Goal: Task Accomplishment & Management: Manage account settings

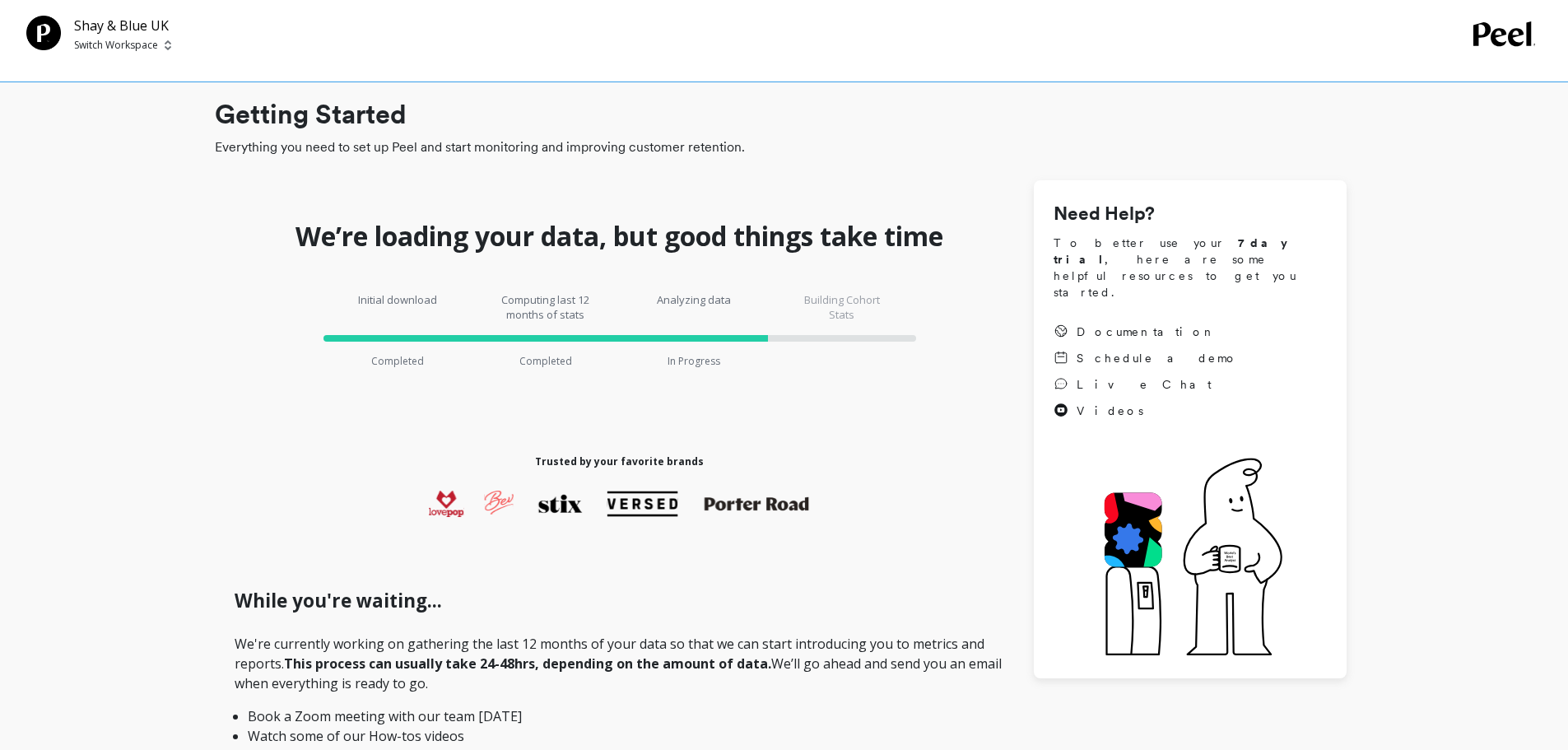
click at [97, 34] on p "Shay & Blue UK" at bounding box center [122, 25] width 97 height 20
click at [105, 44] on p "Switch Workspace" at bounding box center [116, 45] width 84 height 13
click at [191, 161] on p "Shay & Blue USA" at bounding box center [163, 155] width 91 height 16
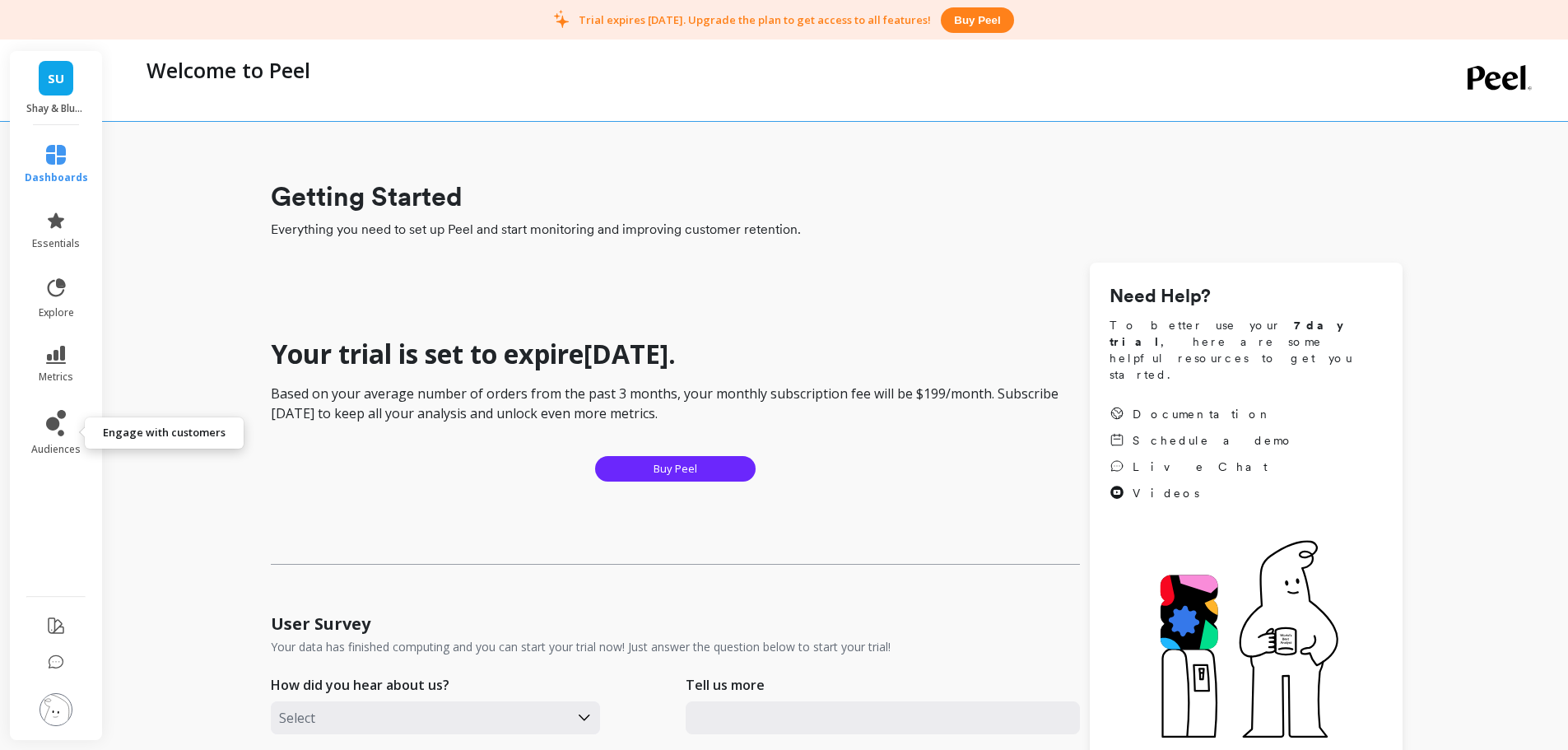
click at [57, 420] on icon at bounding box center [53, 424] width 13 height 13
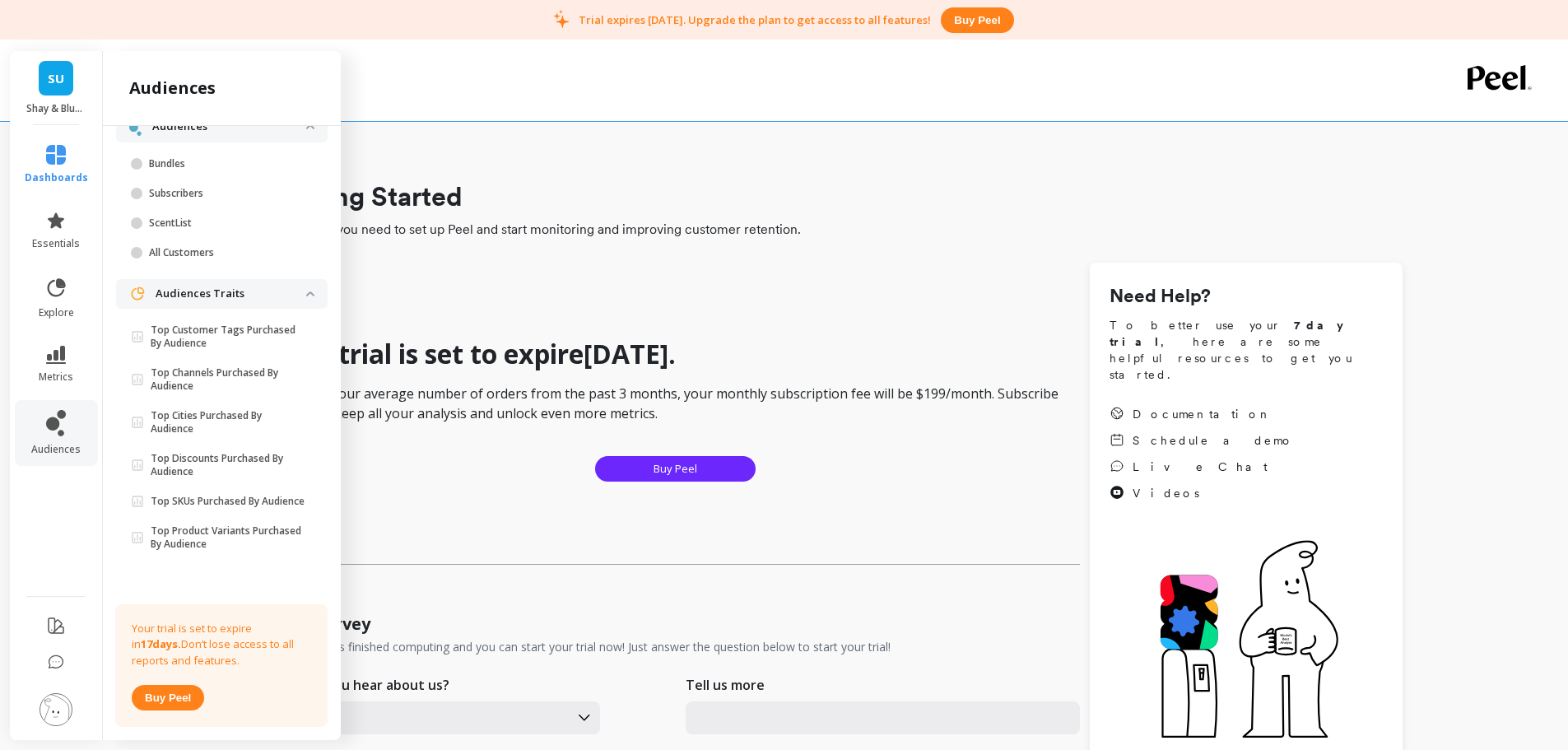
drag, startPoint x: 49, startPoint y: 712, endPoint x: 74, endPoint y: 690, distance: 33.3
click at [50, 712] on img at bounding box center [56, 710] width 33 height 33
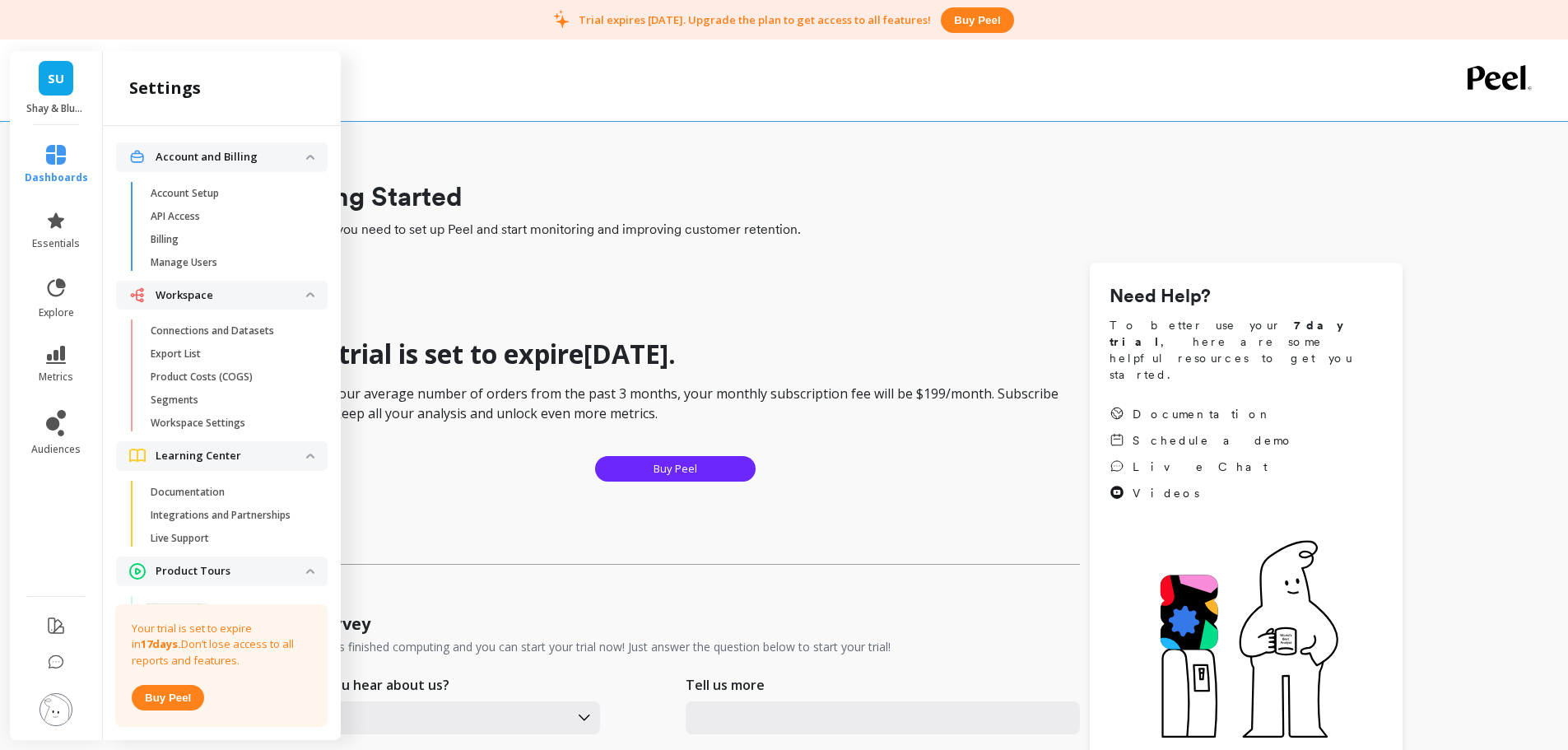
click at [190, 238] on span "Billing" at bounding box center [229, 239] width 157 height 13
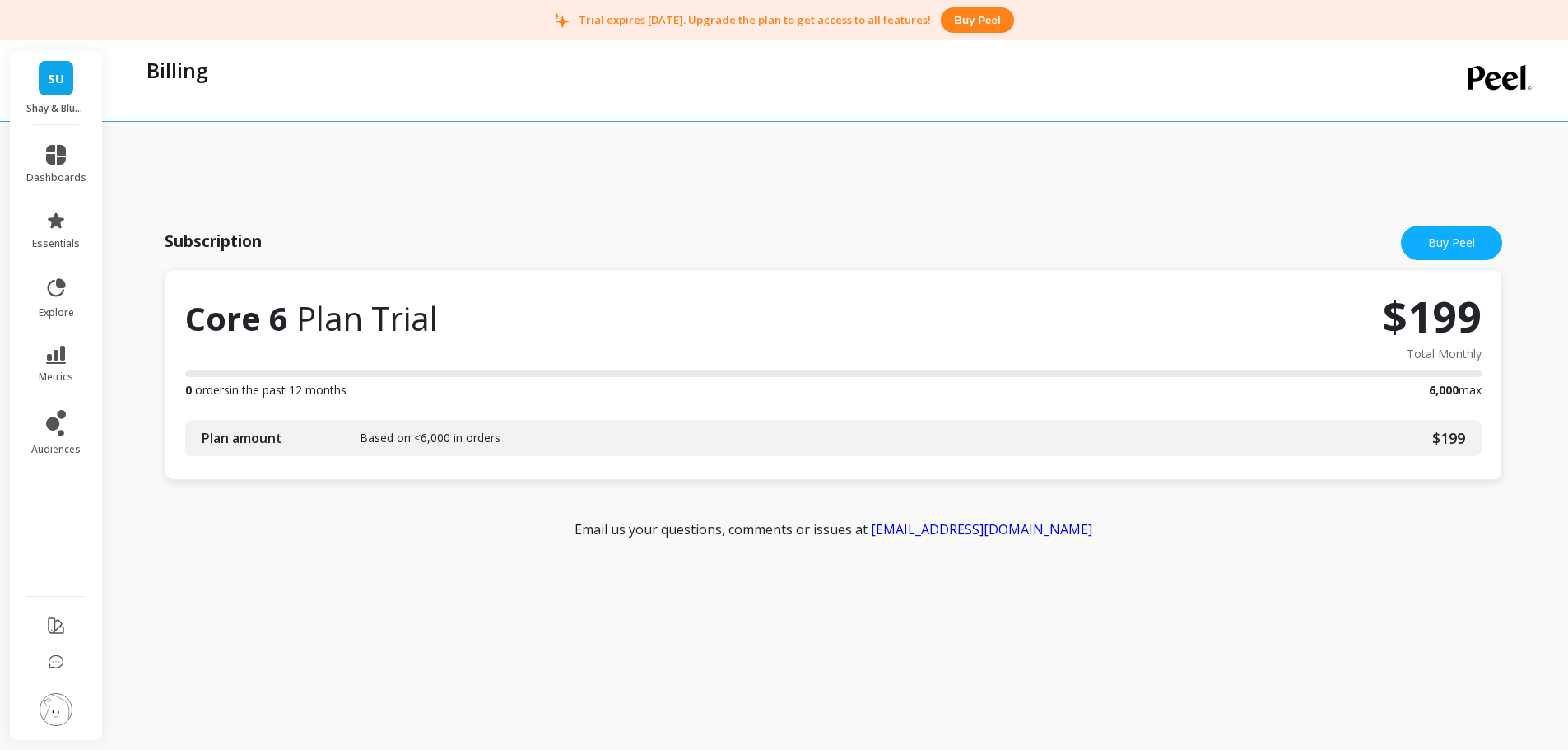
click at [23, 723] on li at bounding box center [56, 711] width 93 height 58
click at [42, 712] on img at bounding box center [56, 710] width 33 height 33
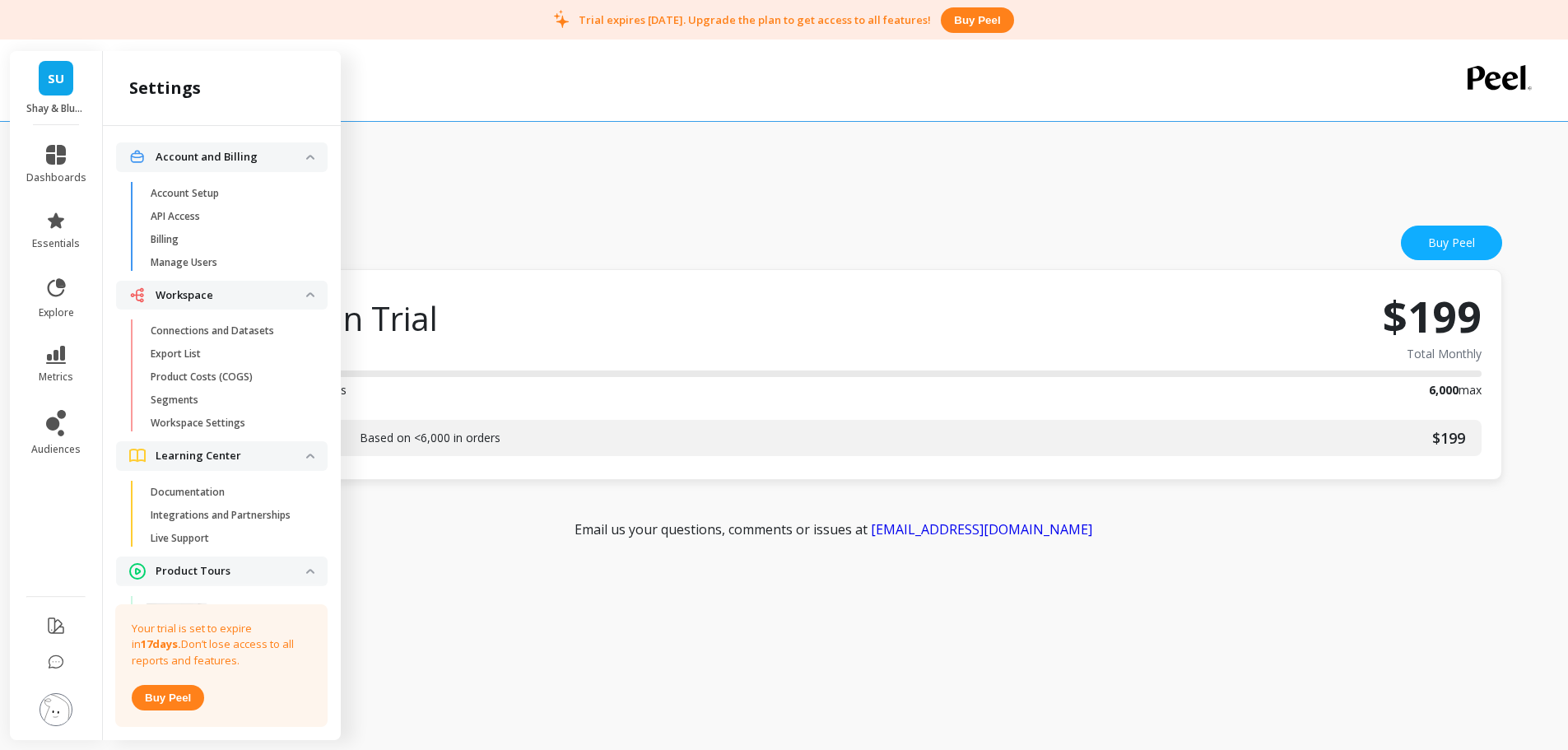
click at [549, 222] on div "Subscription Buy Peel" at bounding box center [833, 242] width 1338 height 53
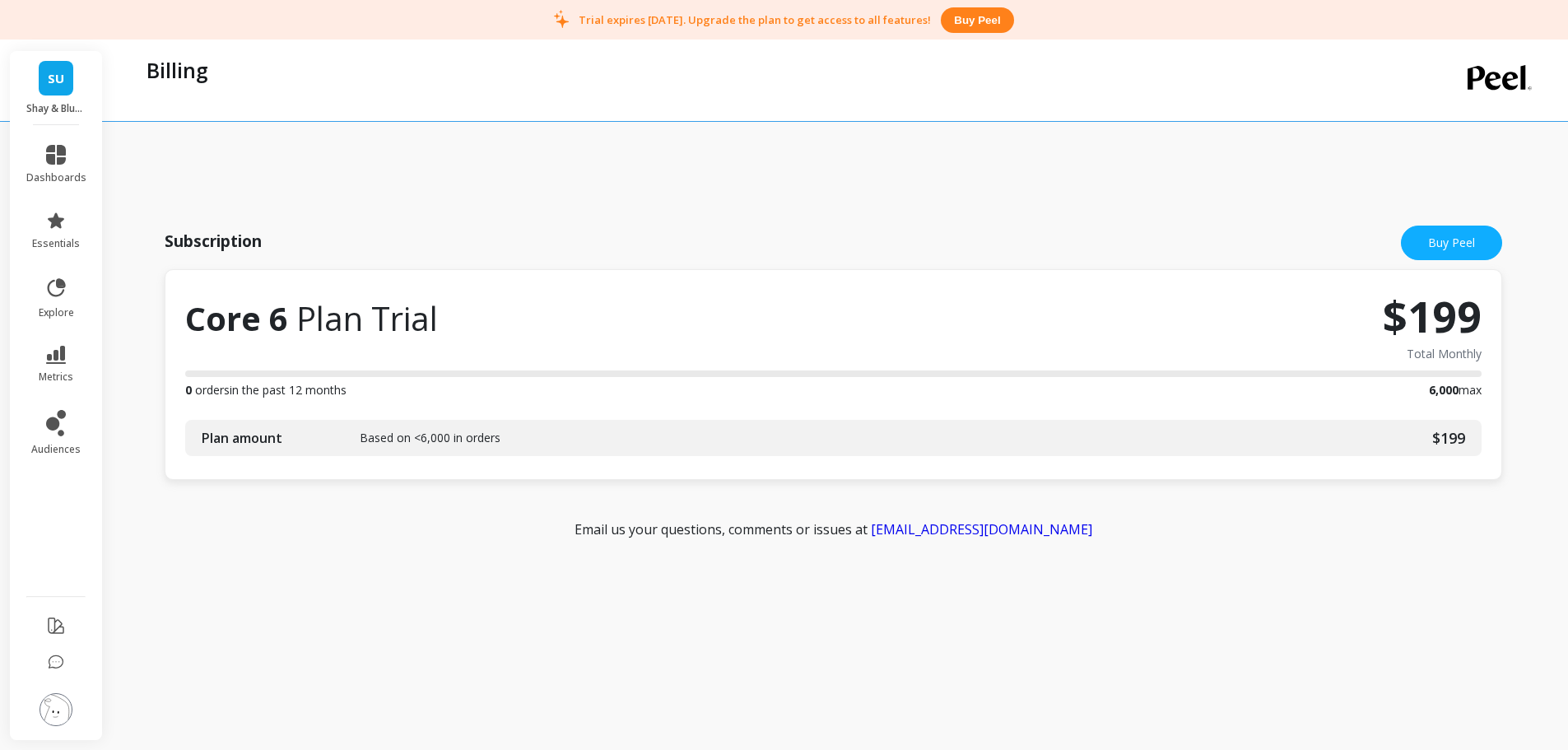
click at [40, 714] on img at bounding box center [56, 710] width 33 height 33
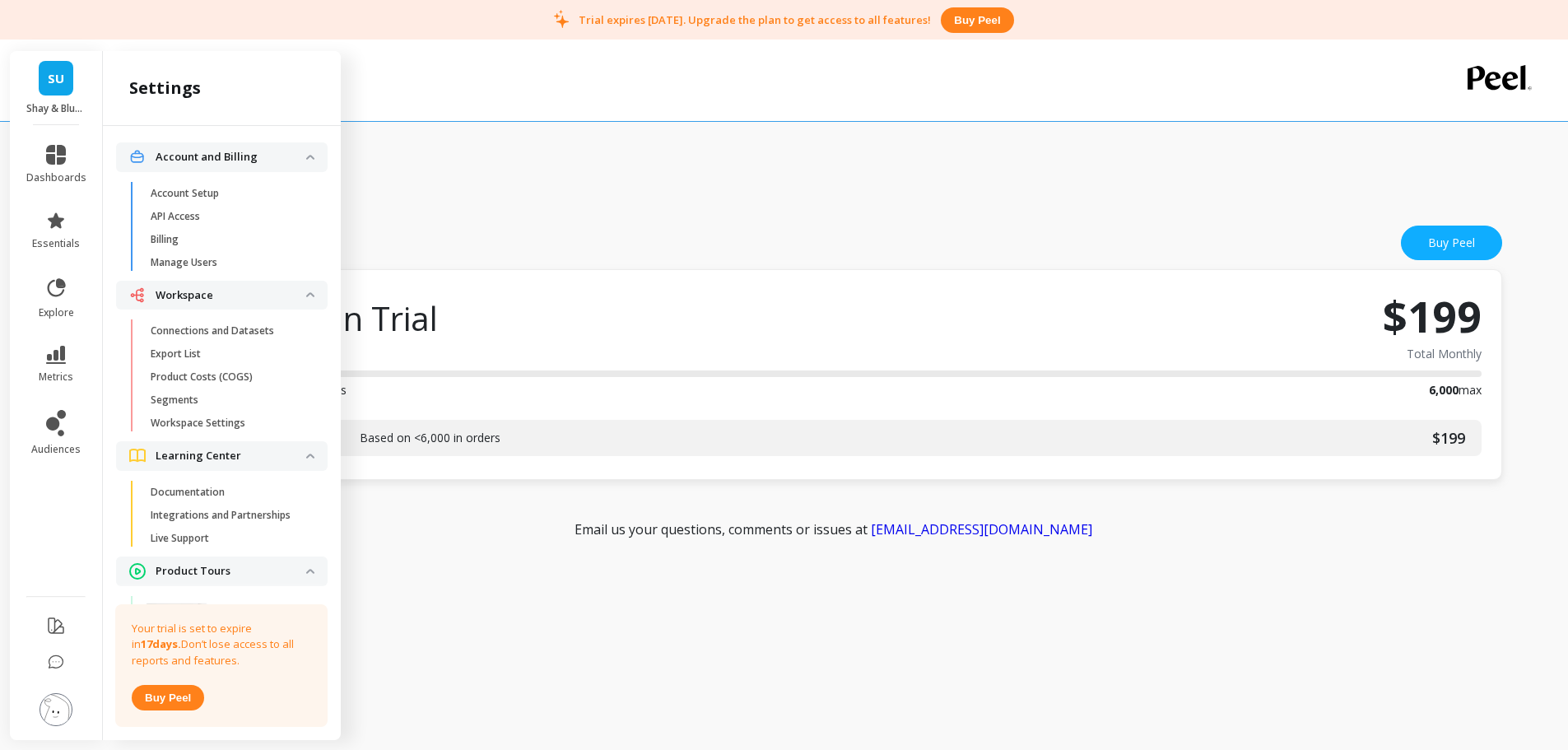
click at [219, 329] on p "Connections and Datasets" at bounding box center [212, 331] width 124 height 13
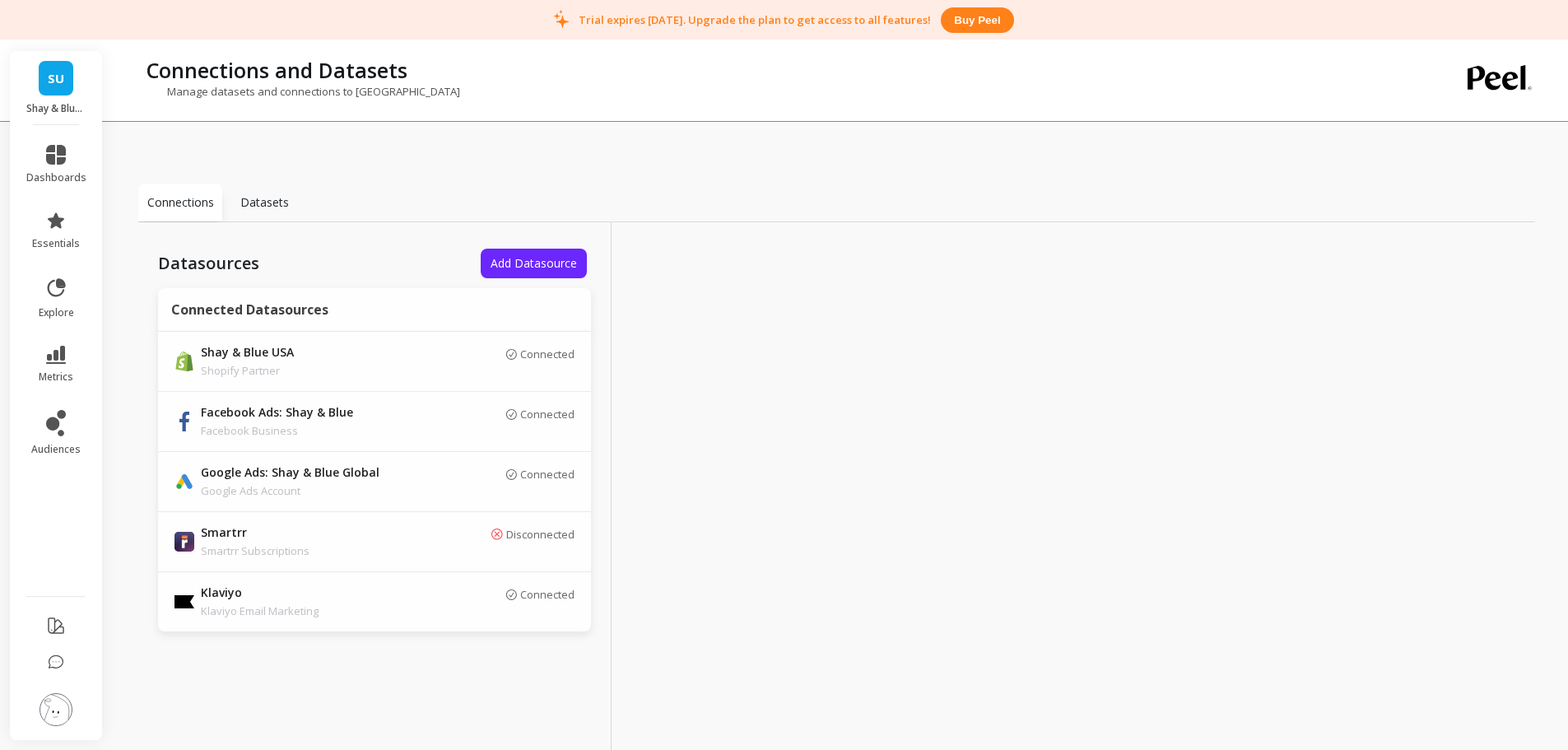
click at [59, 67] on link "SU" at bounding box center [56, 79] width 34 height 34
click at [915, 462] on div at bounding box center [849, 489] width 473 height 533
click at [533, 550] on div "Disconnected" at bounding box center [505, 541] width 140 height 28
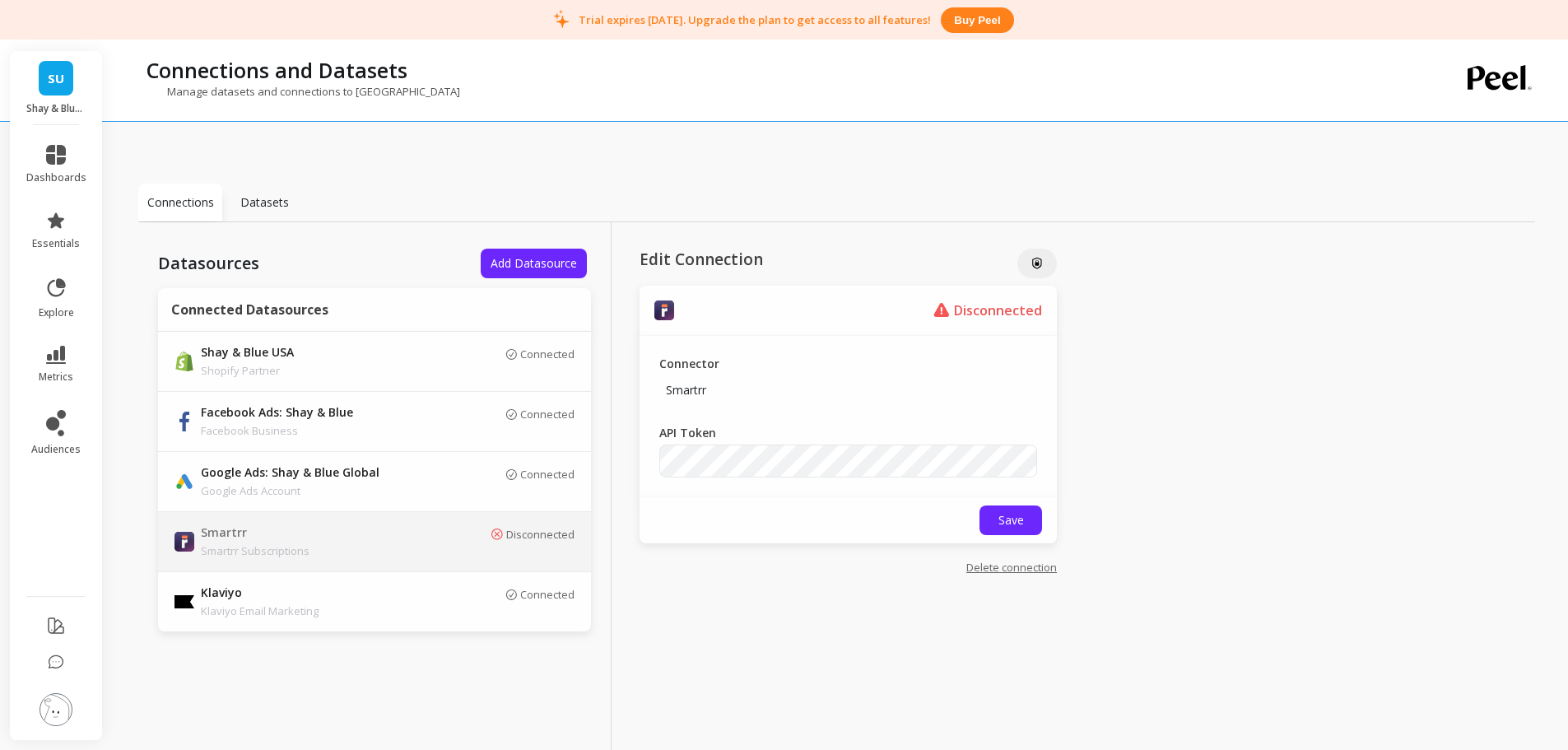
click at [993, 313] on p "Disconnected" at bounding box center [998, 310] width 88 height 18
click at [68, 375] on span "metrics" at bounding box center [56, 377] width 34 height 13
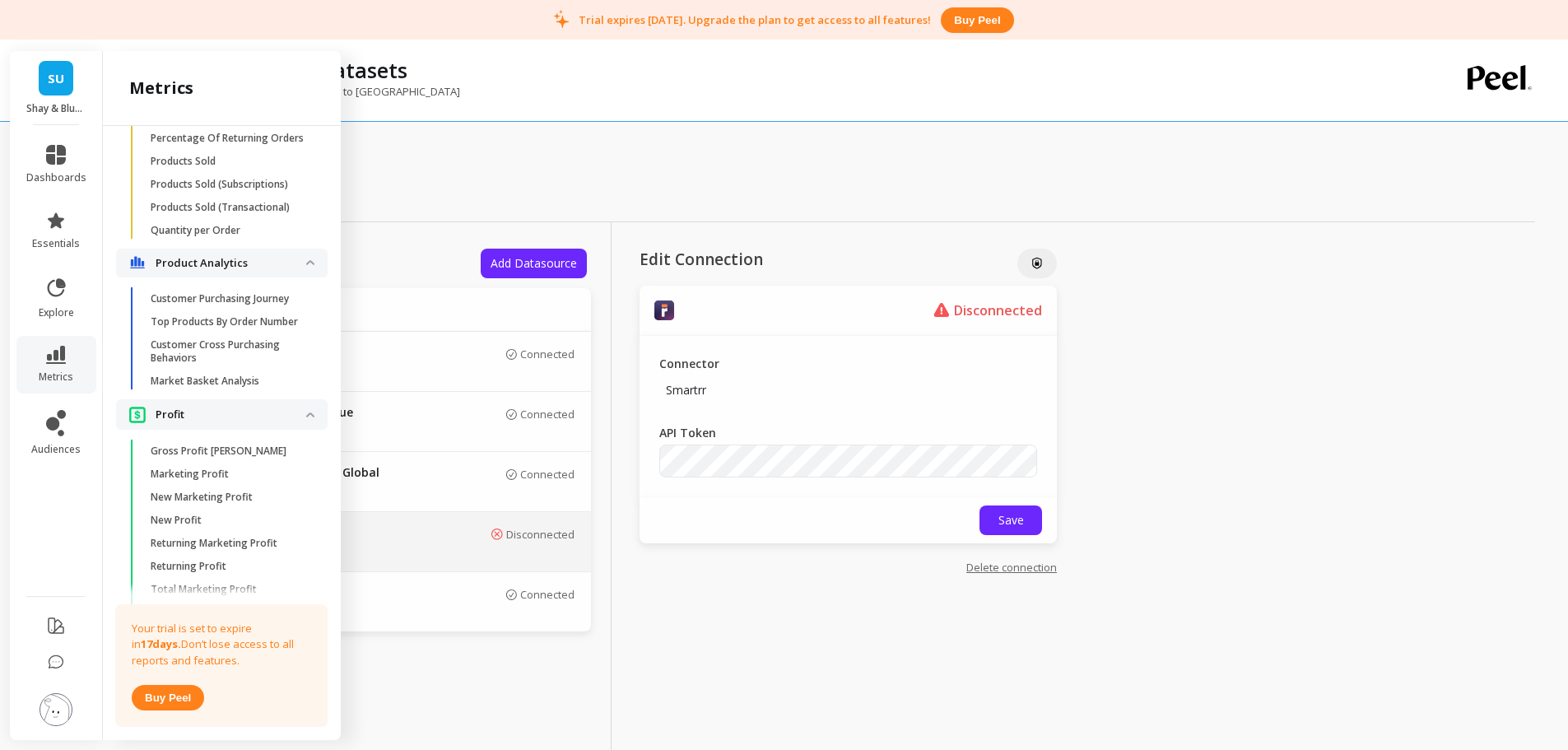
scroll to position [3301, 0]
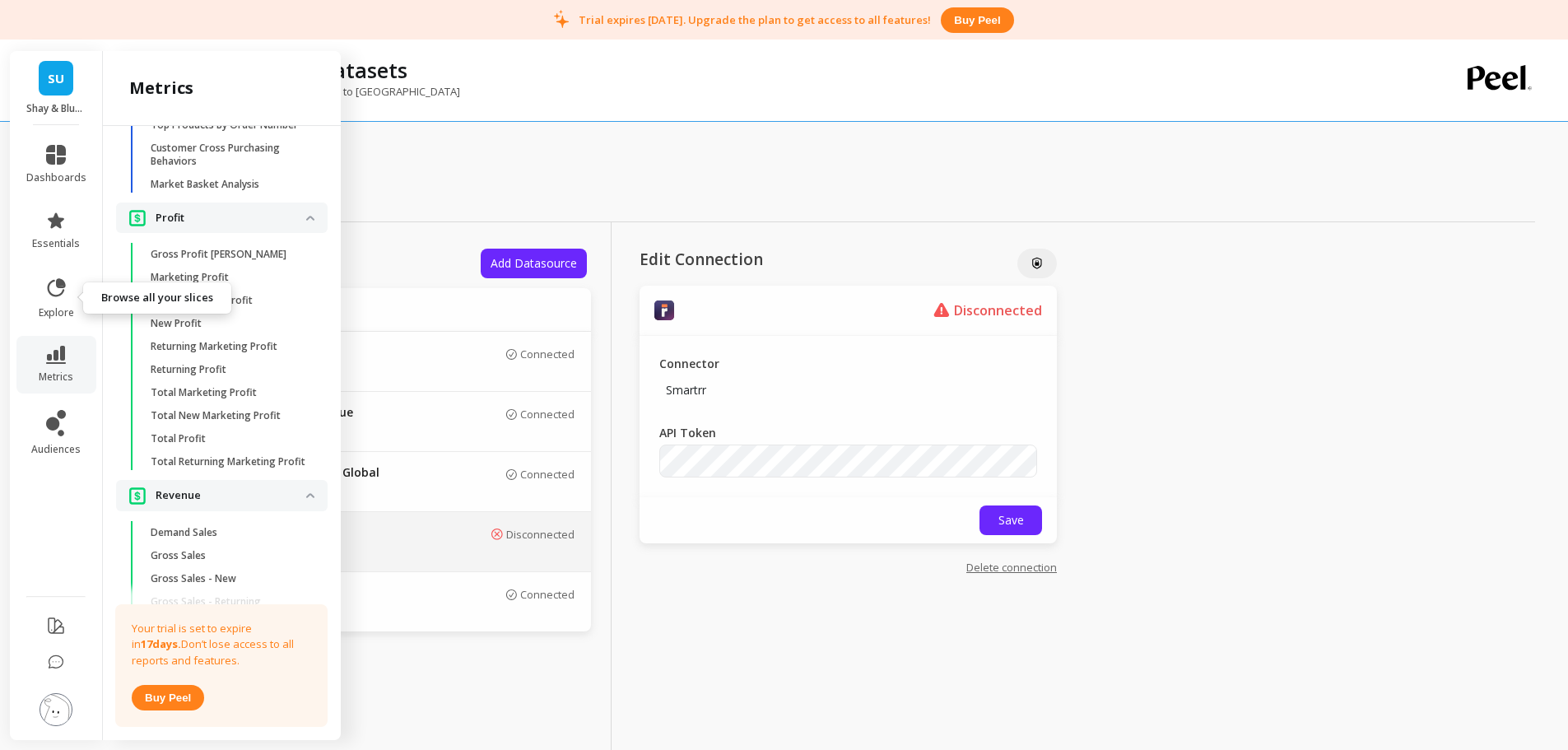
click at [55, 300] on link "explore" at bounding box center [57, 298] width 60 height 43
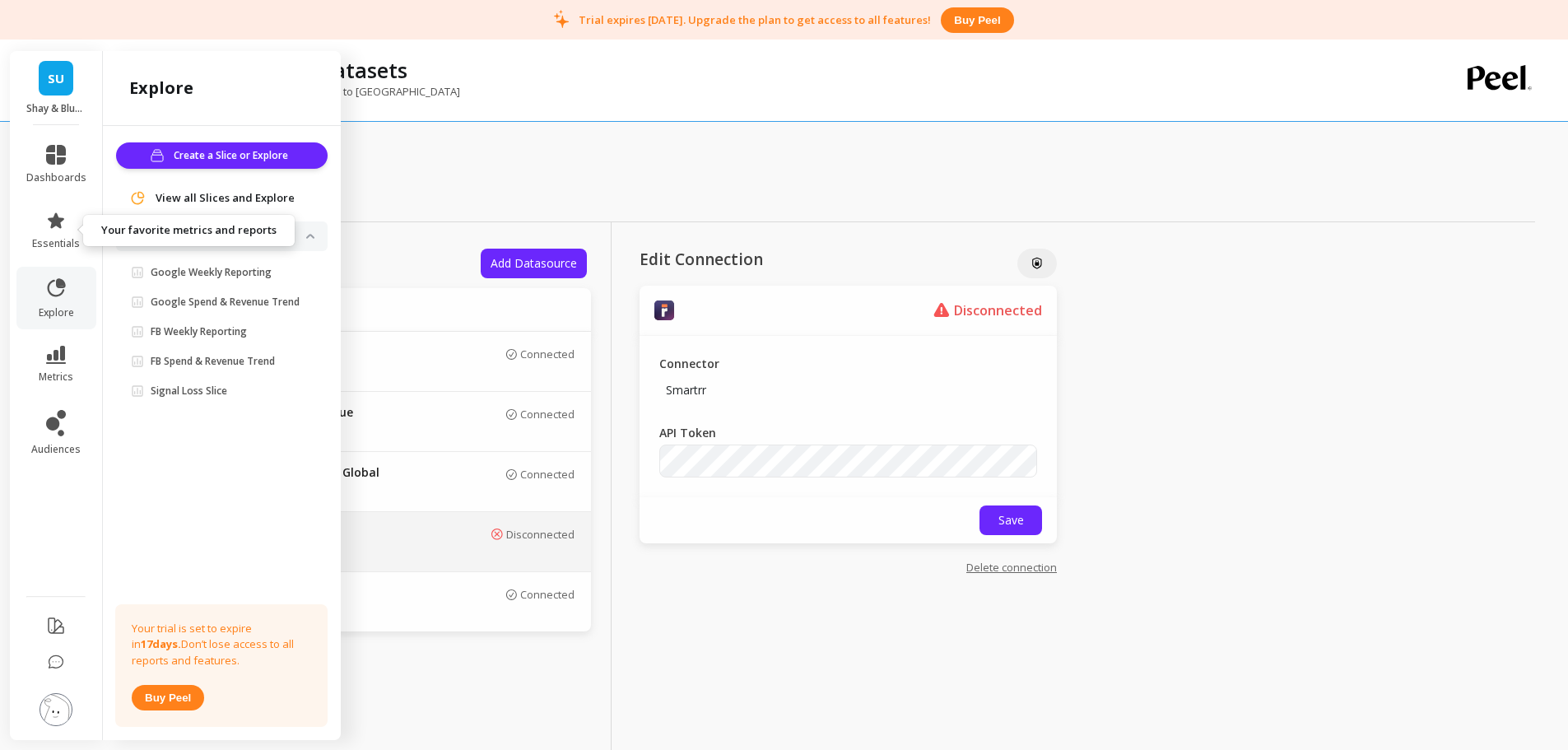
click at [61, 226] on icon at bounding box center [56, 220] width 16 height 15
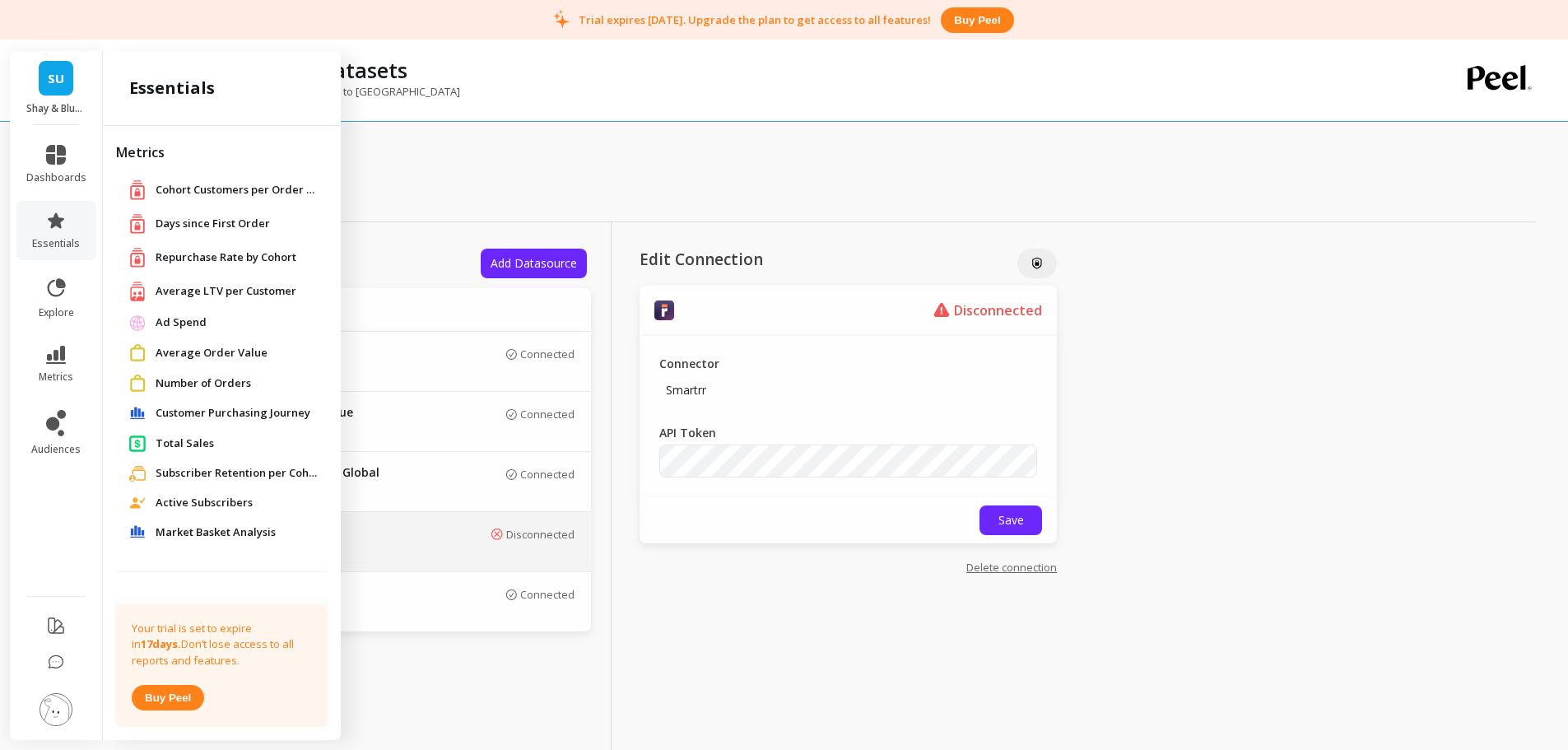
click at [582, 170] on div "Connections Datasets Datasources Add Datasource Connected Datasources Shay & Bl…" at bounding box center [836, 409] width 1398 height 713
